Goal: Task Accomplishment & Management: Complete application form

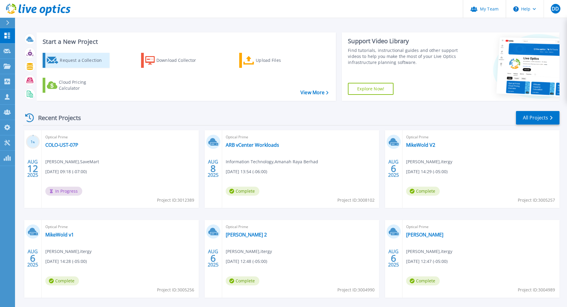
click at [93, 64] on div "Request a Collection" at bounding box center [84, 60] width 48 height 12
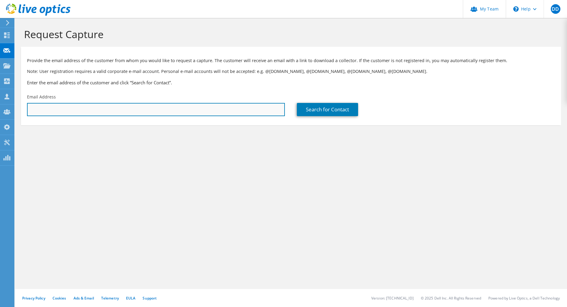
paste input "paul.estrada@savemart.com"
type input "paul.estrada@savemart.com"
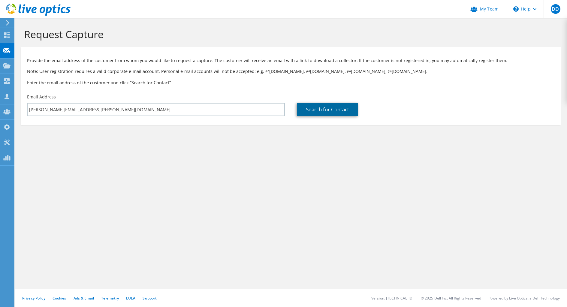
click at [327, 112] on link "Search for Contact" at bounding box center [327, 109] width 61 height 13
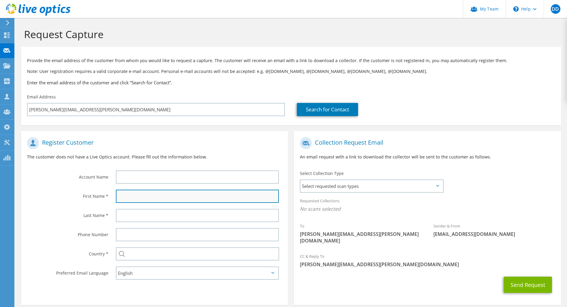
click at [129, 194] on input "text" at bounding box center [197, 196] width 163 height 13
type input "Paul"
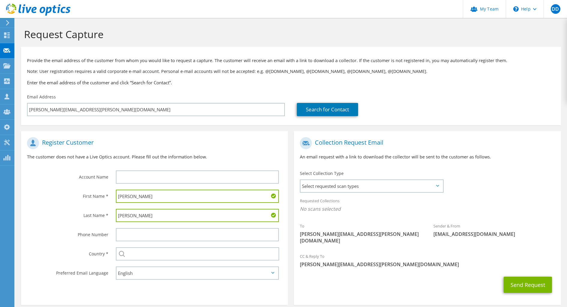
type input "Estrada"
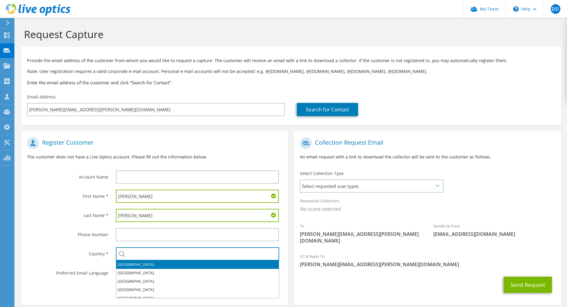
type input "U"
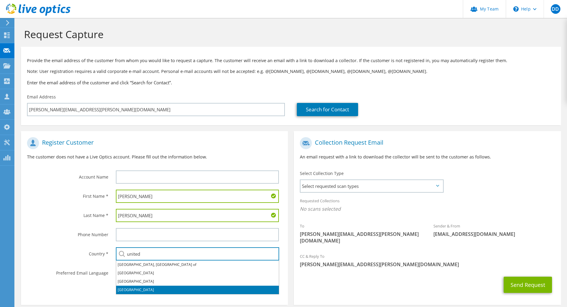
click at [124, 289] on li "United States" at bounding box center [197, 290] width 163 height 8
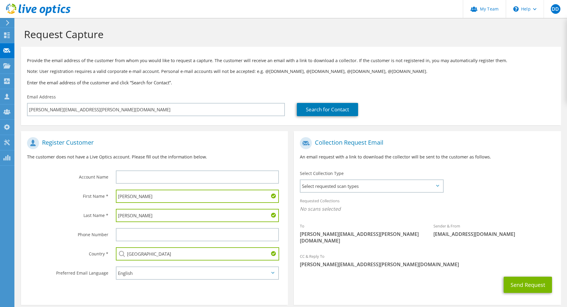
type input "United States"
click at [54, 230] on label "Phone Number" at bounding box center [67, 233] width 81 height 10
click at [400, 150] on div "Collection Request Email An email request with a link to download the collector…" at bounding box center [427, 150] width 267 height 33
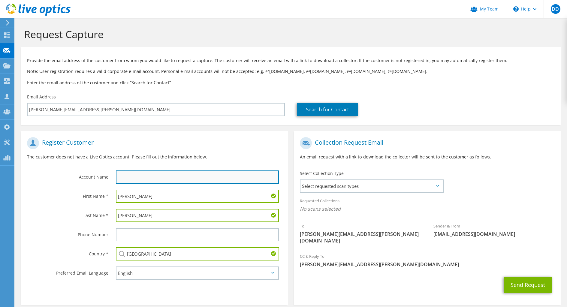
click at [188, 174] on input "text" at bounding box center [197, 177] width 163 height 13
type input "SaveMart"
click at [378, 186] on span "Select requested scan types" at bounding box center [372, 186] width 142 height 12
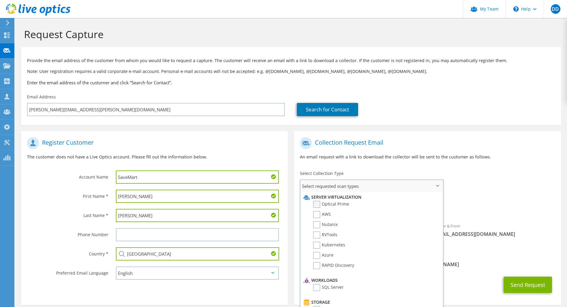
click at [345, 208] on label "Optical Prime" at bounding box center [331, 204] width 36 height 7
click at [0, 0] on input "Optical Prime" at bounding box center [0, 0] width 0 height 0
click at [537, 279] on button "Send Request" at bounding box center [528, 287] width 48 height 16
